Goal: Transaction & Acquisition: Purchase product/service

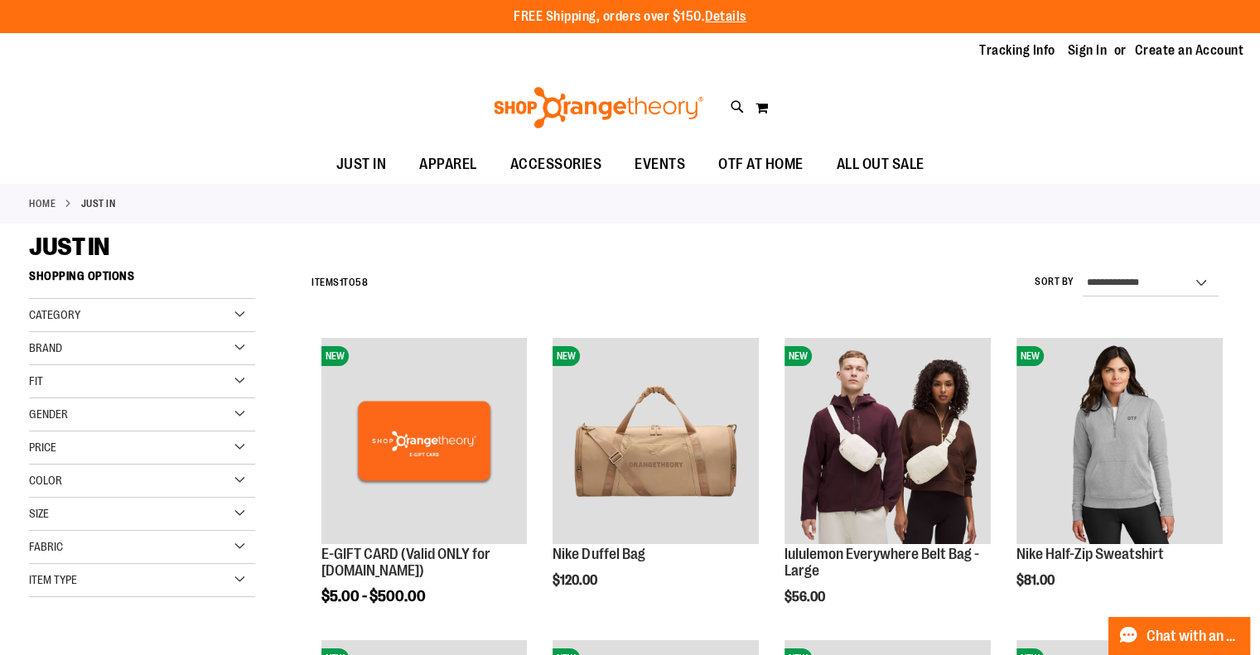
click at [240, 315] on div "Category" at bounding box center [142, 315] width 226 height 33
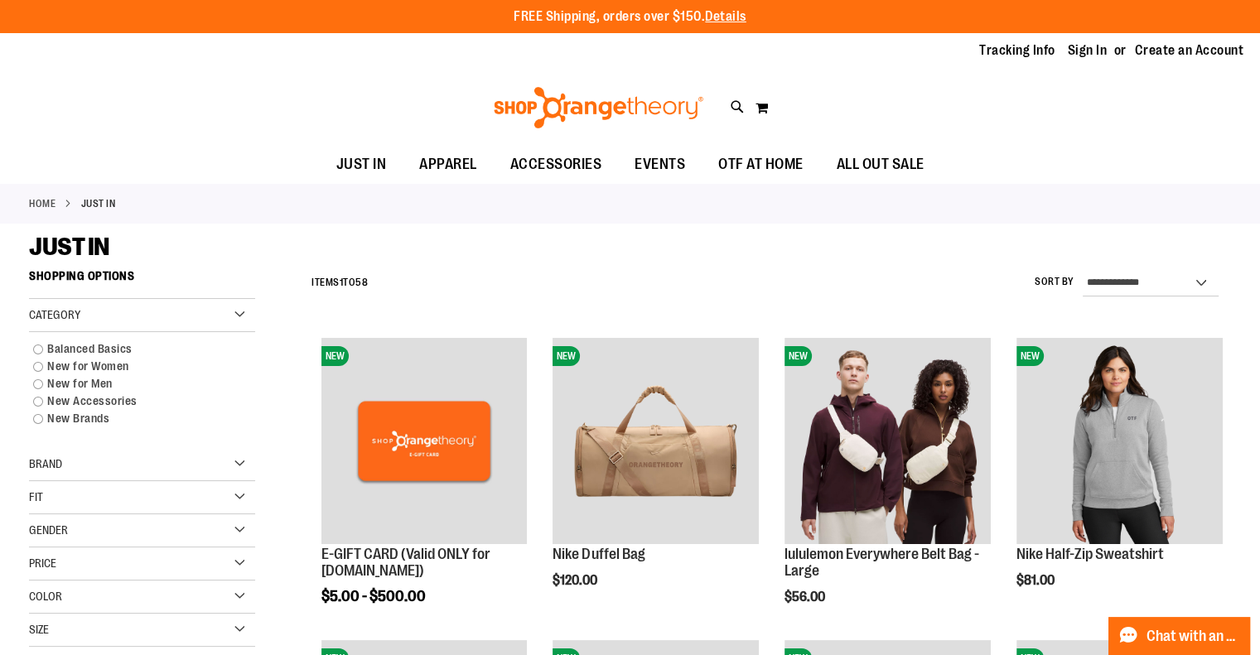
click at [240, 315] on div "Category" at bounding box center [142, 315] width 226 height 33
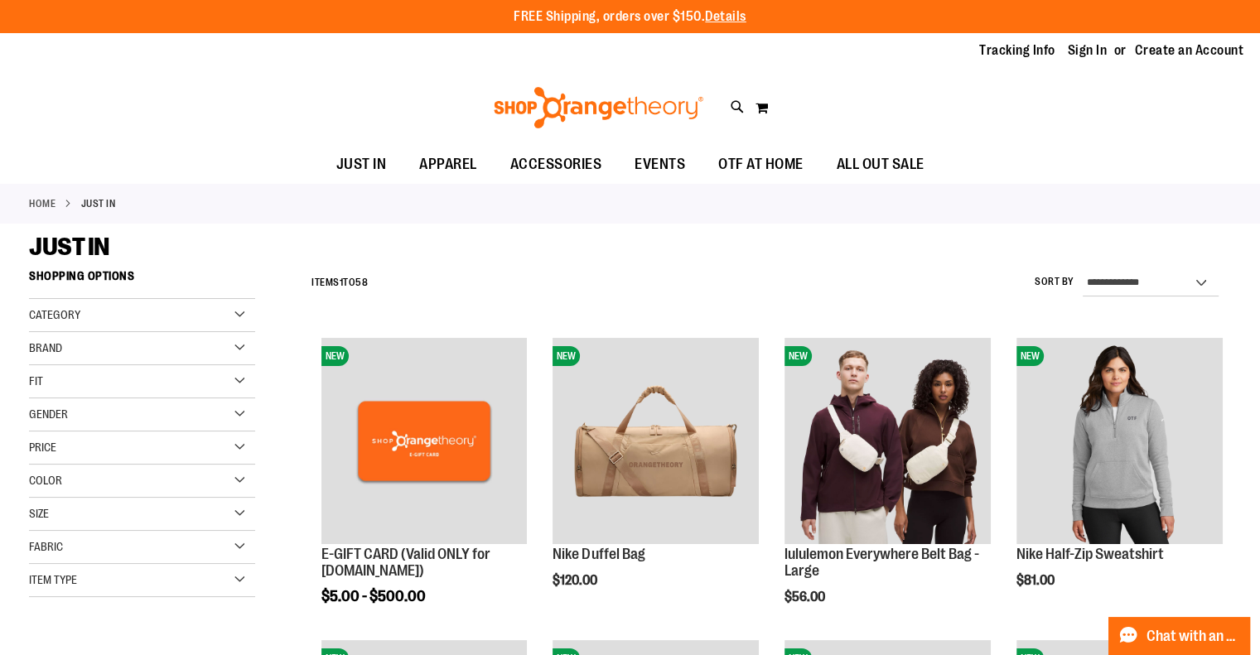
click at [237, 417] on div "Gender" at bounding box center [142, 414] width 226 height 33
click at [38, 446] on link "Men 6 items" at bounding box center [133, 448] width 217 height 17
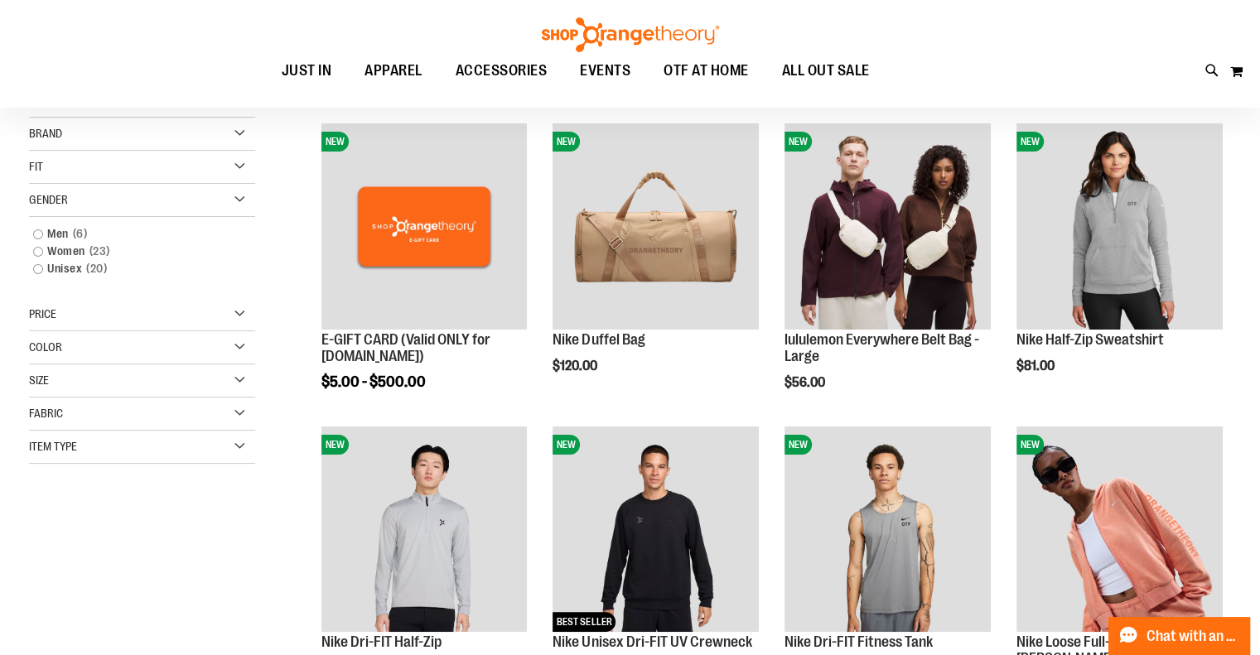
scroll to position [262, 0]
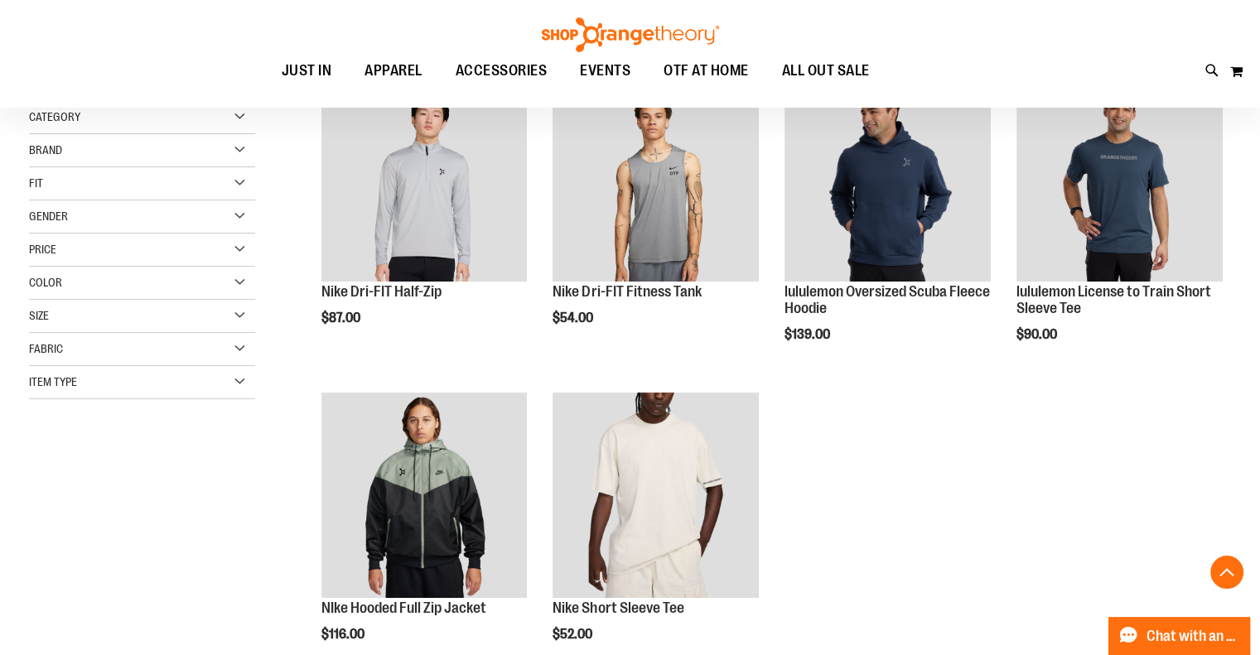
click at [36, 180] on div "Category New for Men New Brands Brand" at bounding box center [142, 250] width 226 height 298
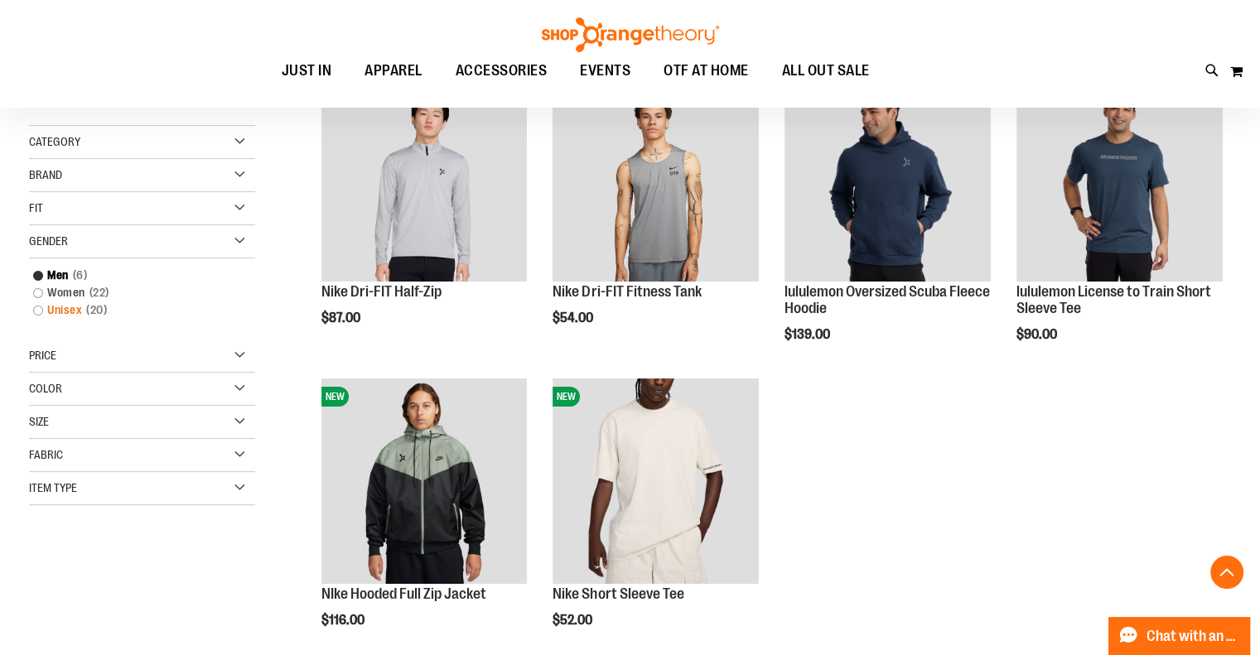
click at [36, 314] on link "Unisex 20 items" at bounding box center [133, 310] width 217 height 17
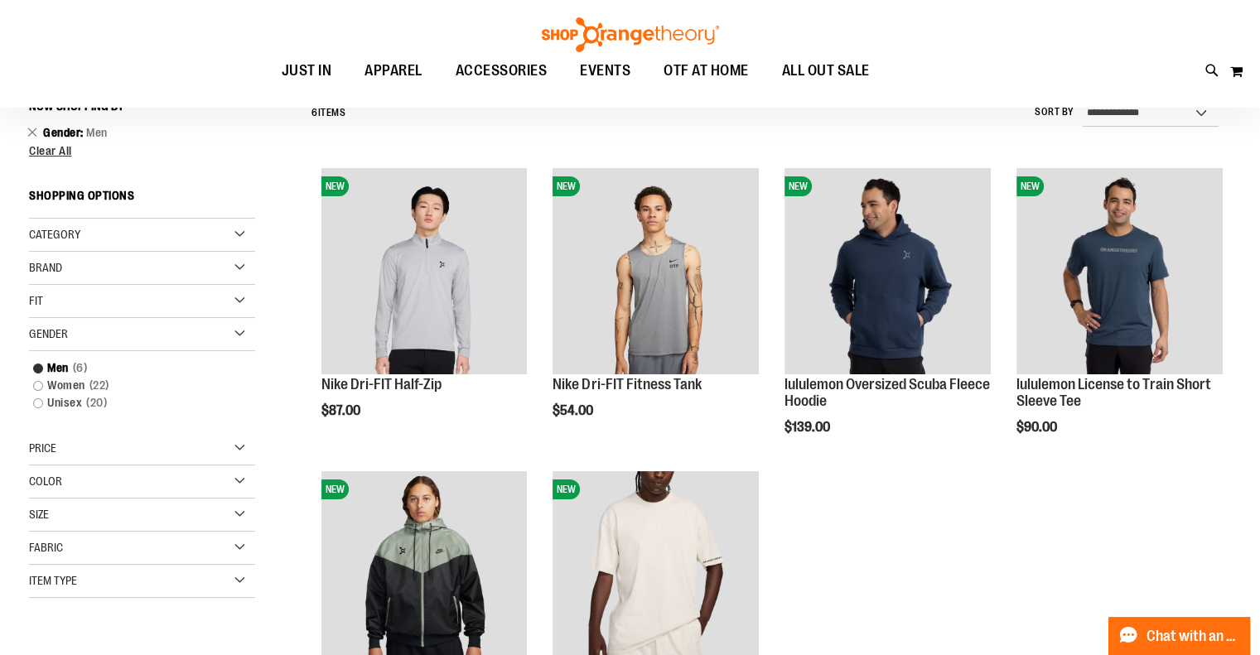
scroll to position [154, 0]
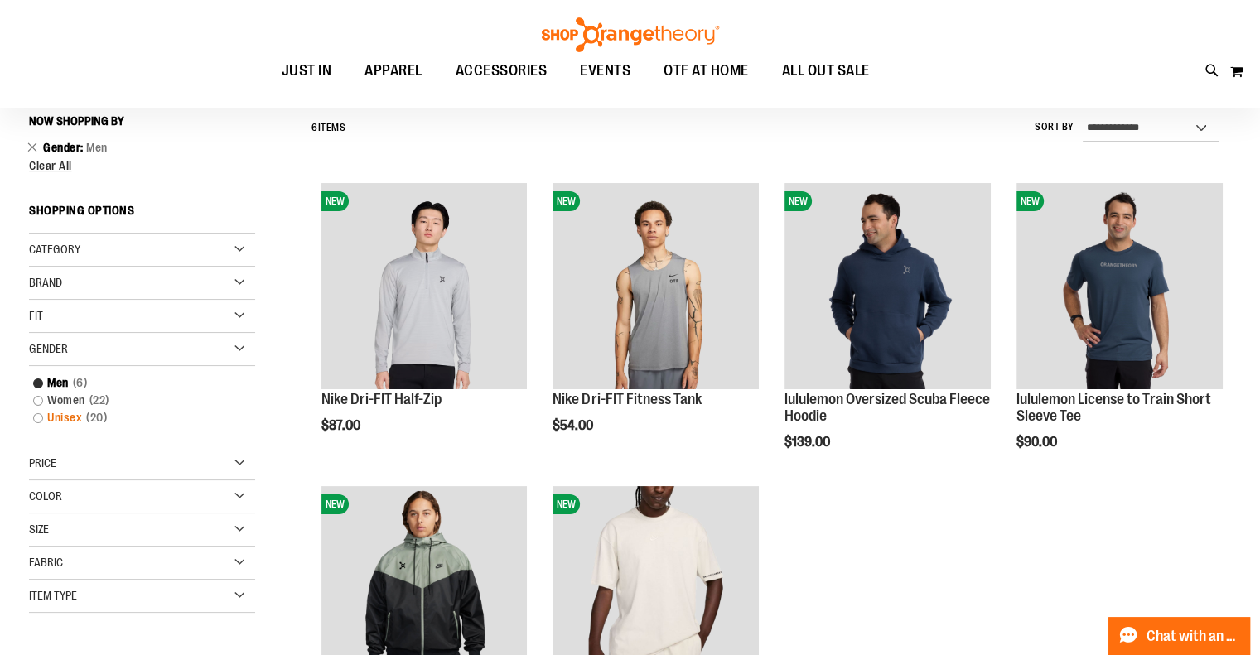
click at [36, 413] on link "Unisex 20 items" at bounding box center [133, 417] width 217 height 17
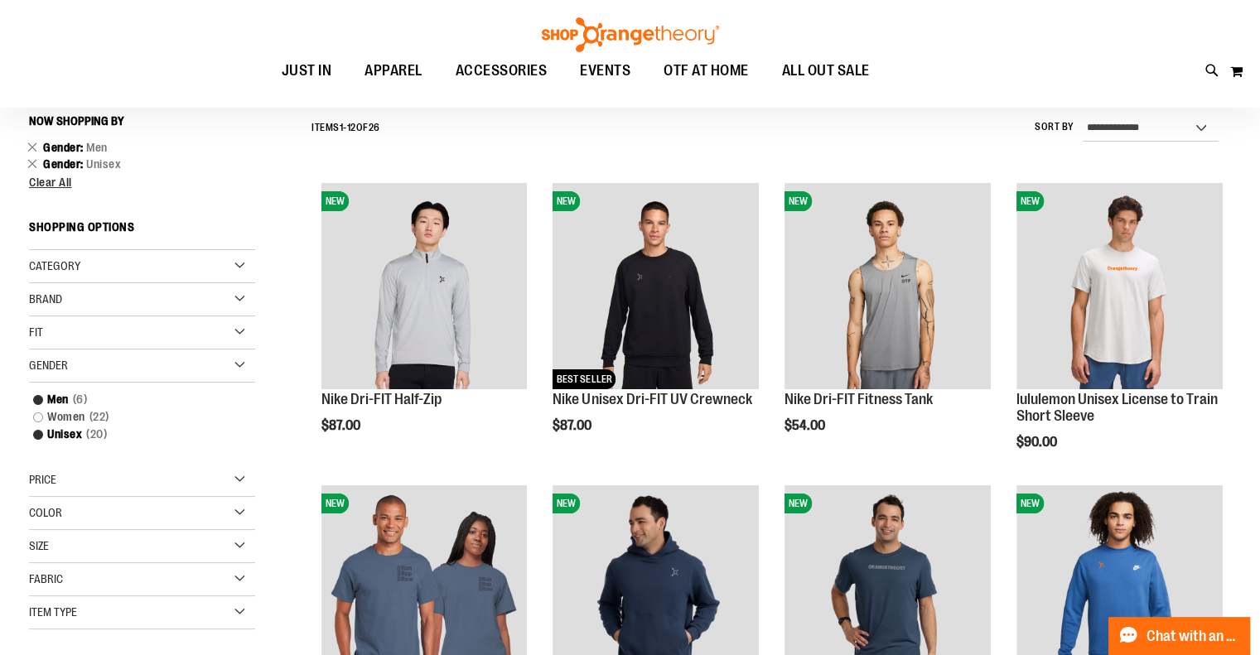
click at [235, 262] on div "Category" at bounding box center [142, 266] width 226 height 33
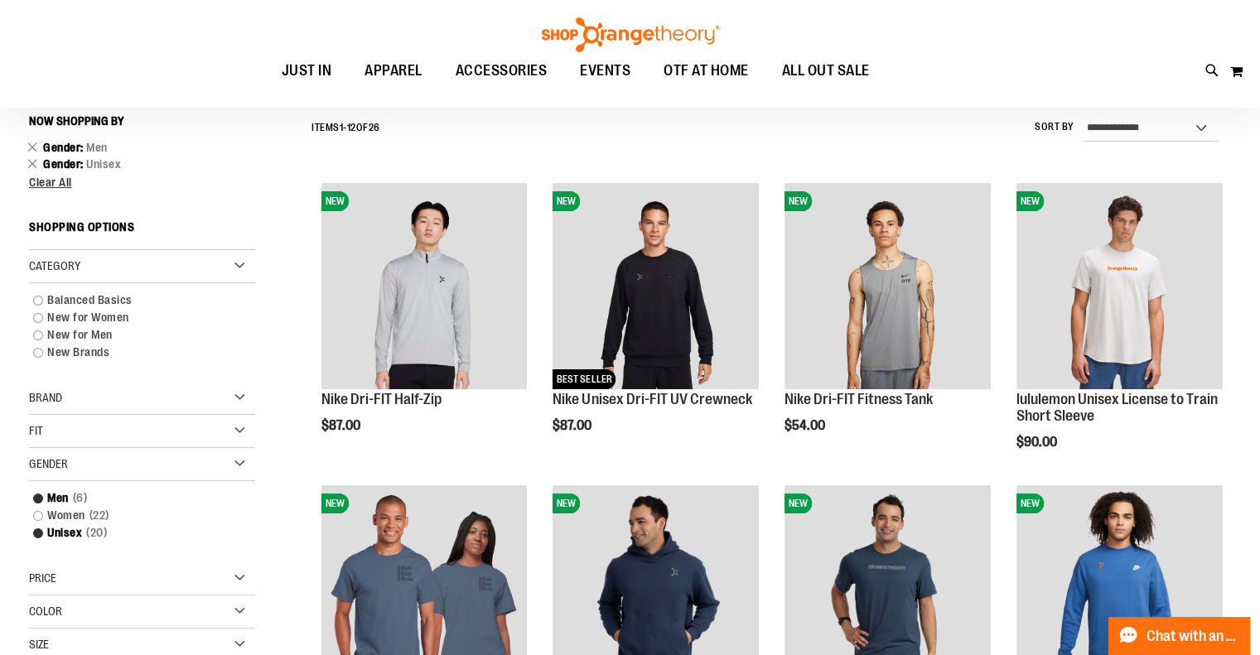
click at [235, 262] on div "Category" at bounding box center [142, 266] width 226 height 33
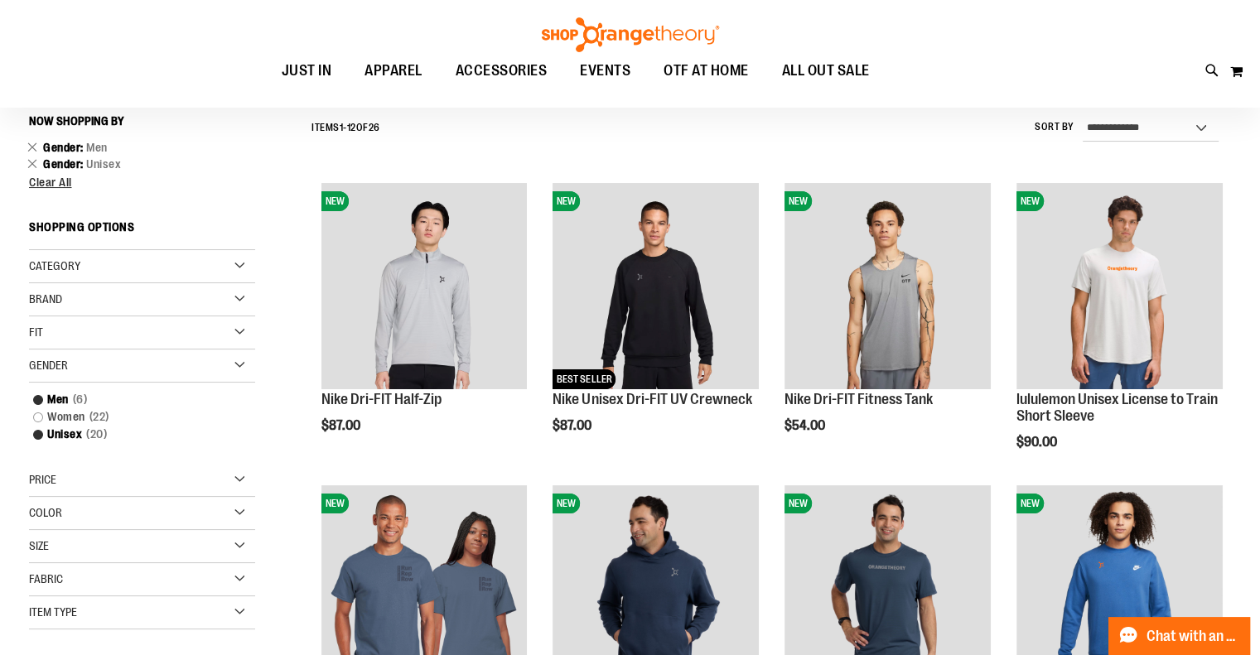
click at [235, 331] on div "Fit" at bounding box center [142, 332] width 226 height 33
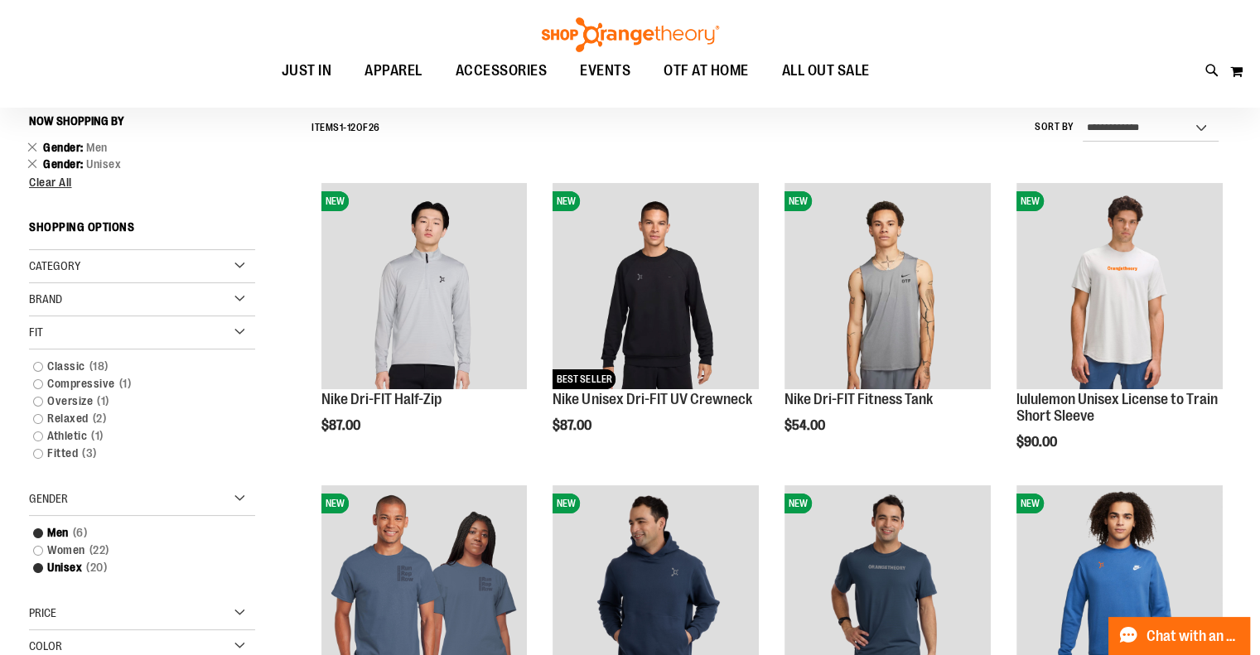
click at [242, 334] on div "Fit" at bounding box center [142, 332] width 226 height 33
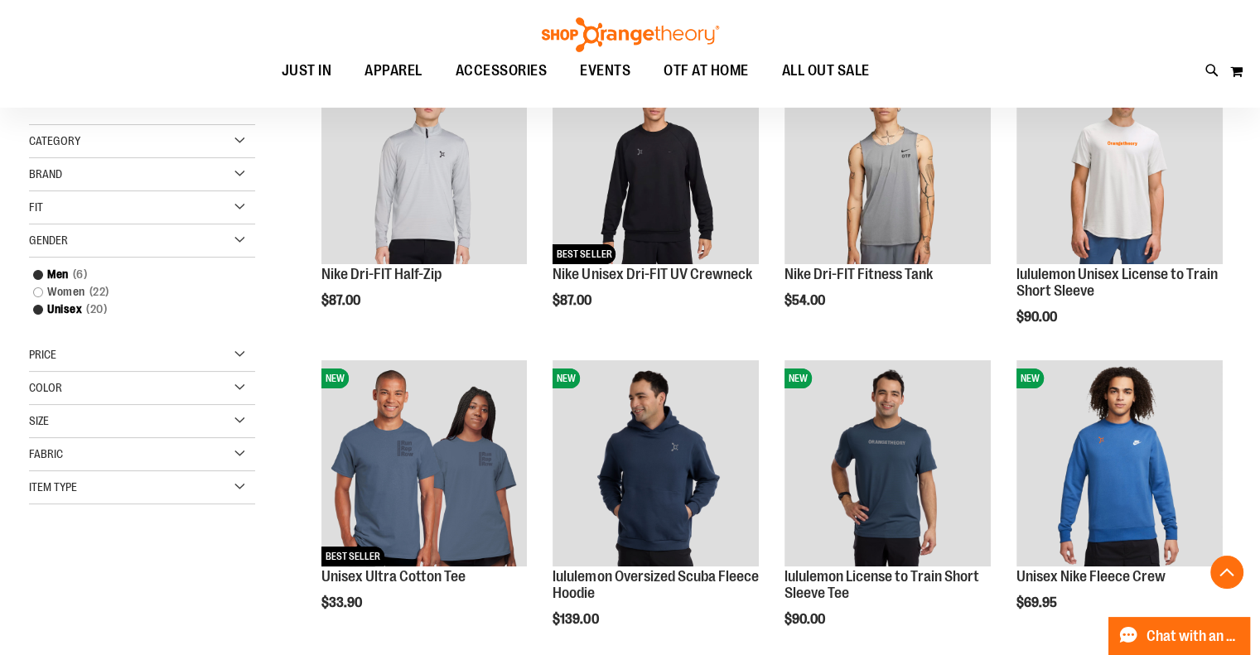
scroll to position [292, 0]
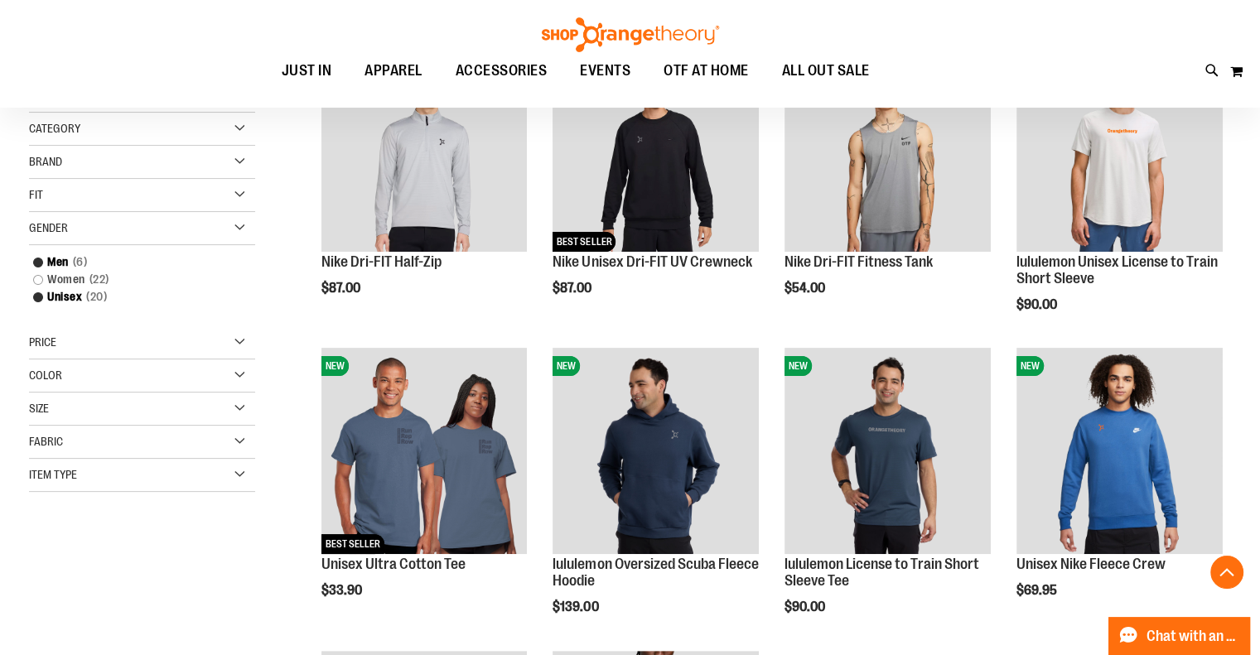
click at [235, 471] on div "Item Type" at bounding box center [142, 475] width 226 height 33
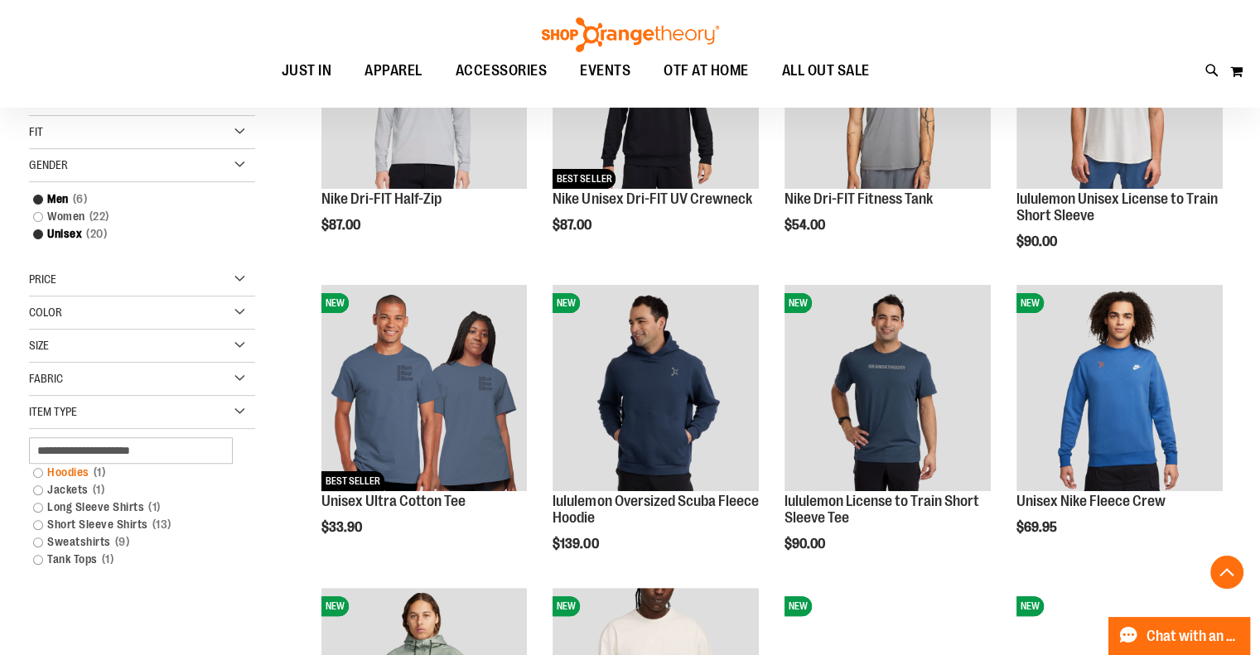
scroll to position [403, 0]
